Goal: Find specific page/section: Find specific page/section

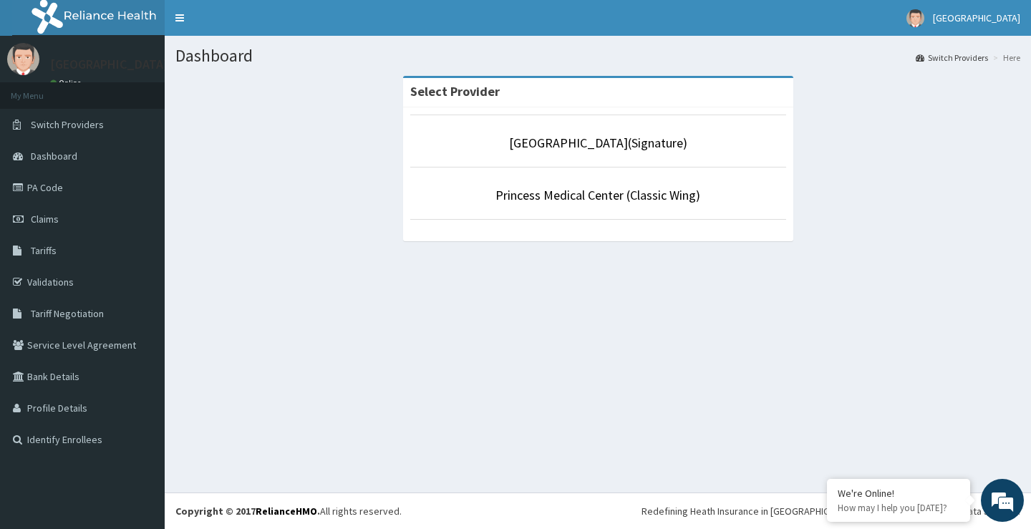
click at [562, 152] on p "[GEOGRAPHIC_DATA](Signature)" at bounding box center [598, 143] width 376 height 19
click at [586, 196] on link "Princess Medical Center (Classic Wing)" at bounding box center [598, 195] width 205 height 16
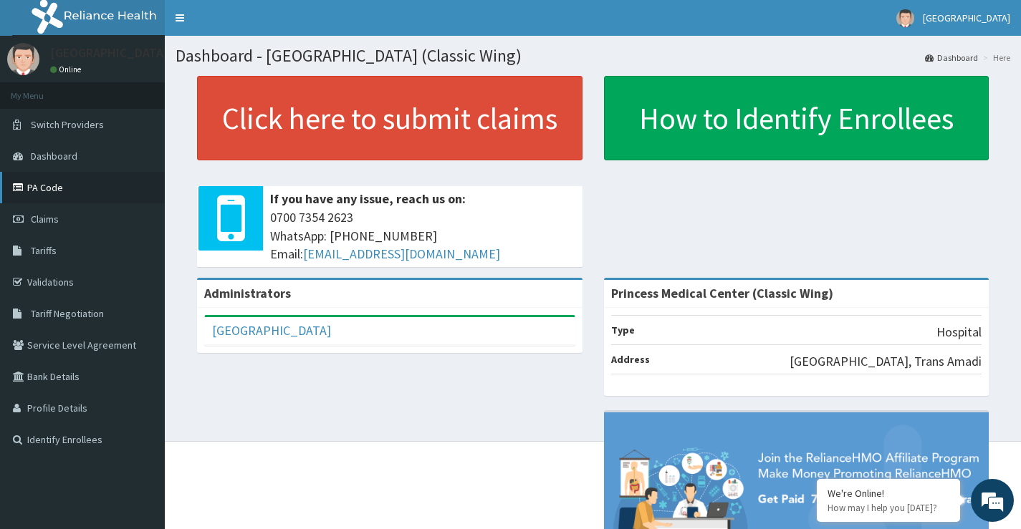
click at [50, 187] on link "PA Code" at bounding box center [82, 188] width 165 height 32
